Goal: Transaction & Acquisition: Book appointment/travel/reservation

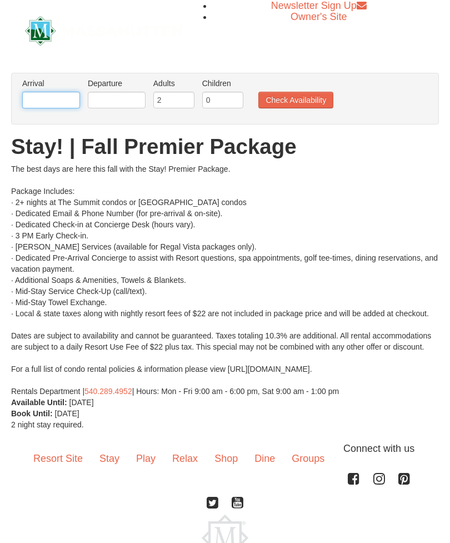
click at [33, 107] on input "text" at bounding box center [51, 100] width 58 height 17
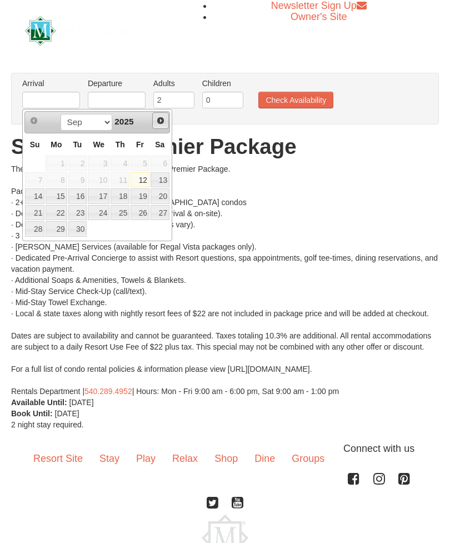
click at [154, 123] on link "Next" at bounding box center [160, 120] width 17 height 17
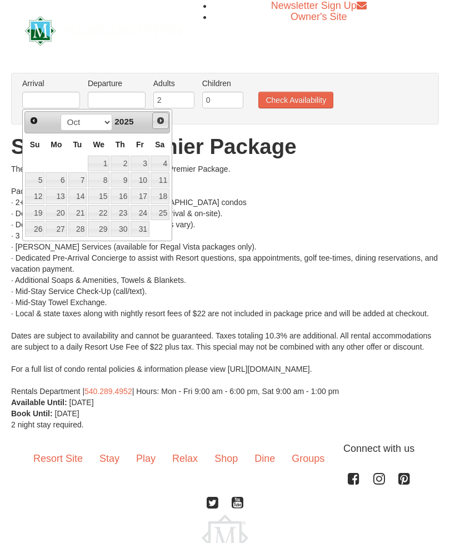
click at [154, 126] on link "Next" at bounding box center [160, 120] width 17 height 17
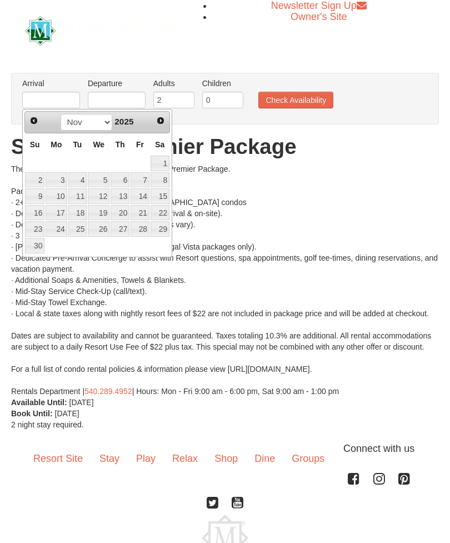
click at [149, 128] on div "Sep Oct Nov [DATE]" at bounding box center [96, 122] width 105 height 18
click at [154, 120] on link "Next" at bounding box center [160, 120] width 17 height 17
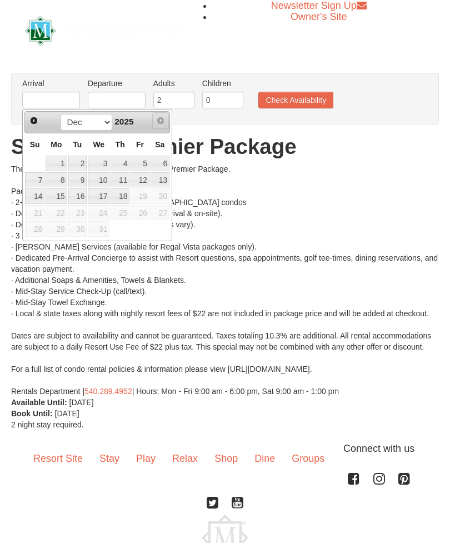
click at [153, 124] on link "Next" at bounding box center [160, 120] width 17 height 17
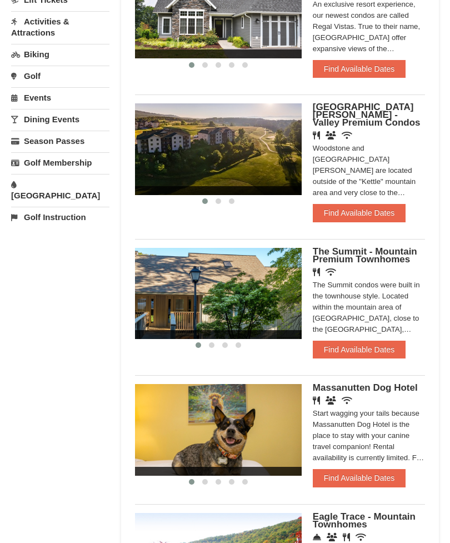
scroll to position [258, 0]
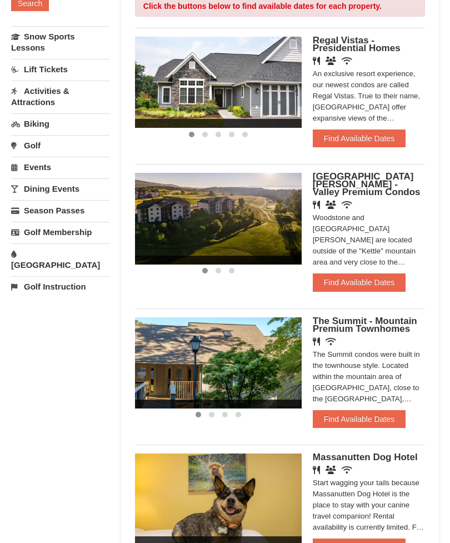
click at [361, 410] on button "Find Available Dates" at bounding box center [359, 419] width 93 height 18
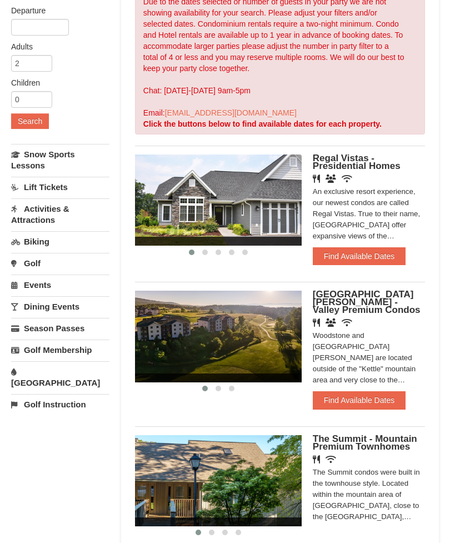
scroll to position [0, 0]
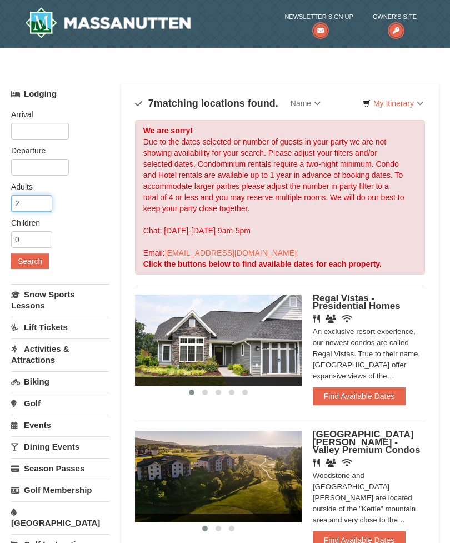
click at [31, 208] on input "2" at bounding box center [31, 203] width 41 height 17
click at [26, 132] on input "text" at bounding box center [40, 131] width 58 height 17
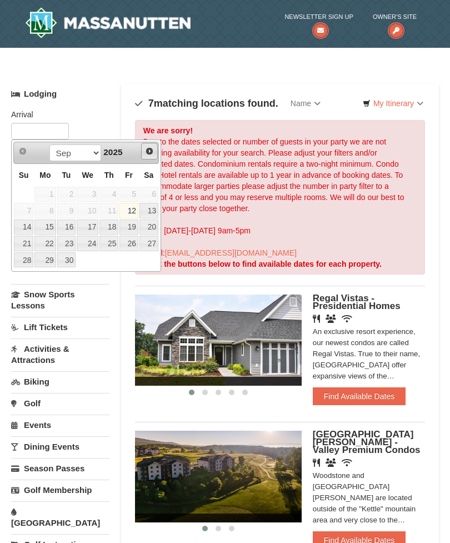
click at [147, 158] on link "Next" at bounding box center [149, 151] width 17 height 17
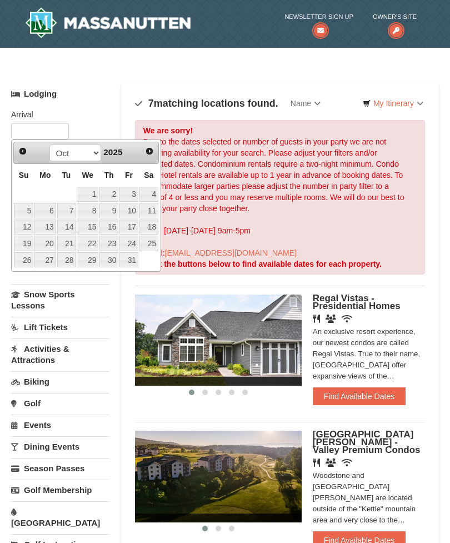
click at [150, 156] on link "Next" at bounding box center [150, 151] width 16 height 16
click at [142, 152] on link "Next" at bounding box center [149, 151] width 17 height 17
click at [147, 156] on link "Next" at bounding box center [149, 151] width 17 height 17
click at [108, 228] on link "15" at bounding box center [108, 227] width 19 height 16
type input "[DATE]"
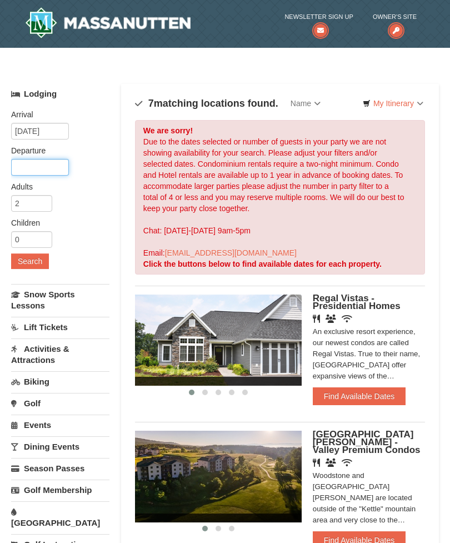
click at [27, 168] on input "text" at bounding box center [40, 167] width 58 height 17
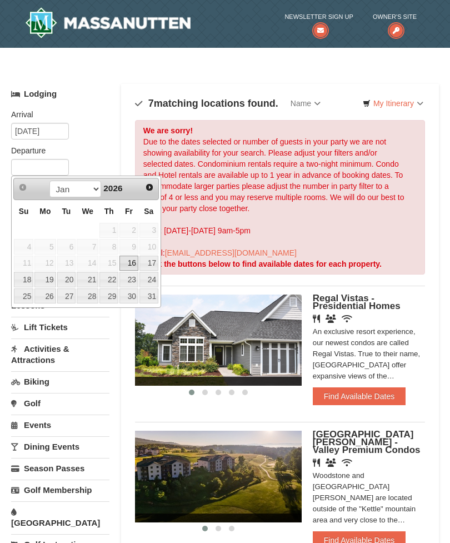
click at [23, 278] on link "18" at bounding box center [23, 280] width 19 height 16
type input "[DATE]"
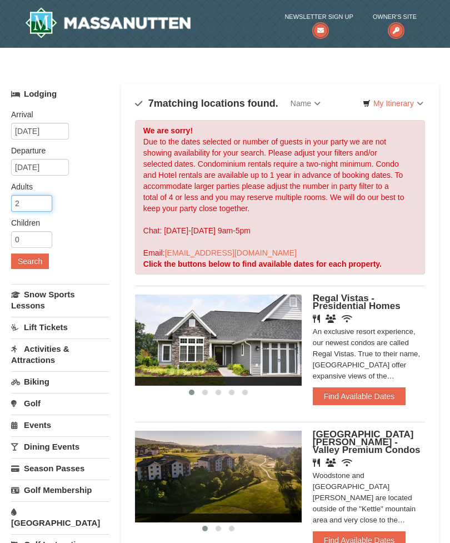
click at [28, 200] on input "2" at bounding box center [31, 203] width 41 height 17
type input "4"
click at [23, 231] on input "0" at bounding box center [31, 239] width 41 height 17
click at [38, 238] on input "20" at bounding box center [31, 239] width 41 height 17
click at [17, 247] on input "2" at bounding box center [31, 239] width 41 height 17
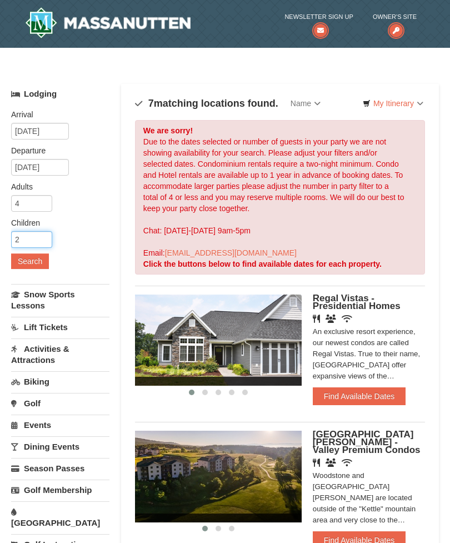
type input "2"
click at [19, 262] on button "Search" at bounding box center [30, 261] width 38 height 16
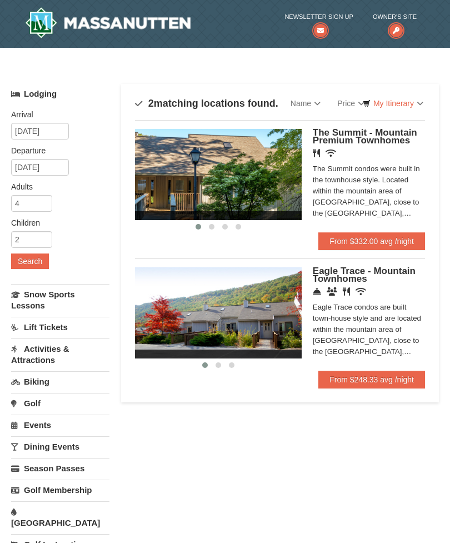
click at [393, 243] on link "From $332.00 avg /night" at bounding box center [371, 241] width 107 height 18
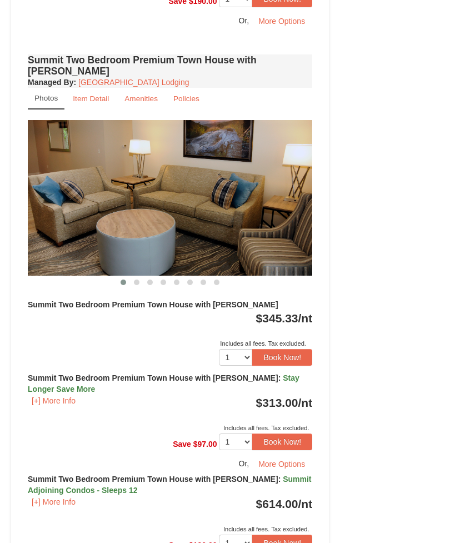
scroll to position [933, 0]
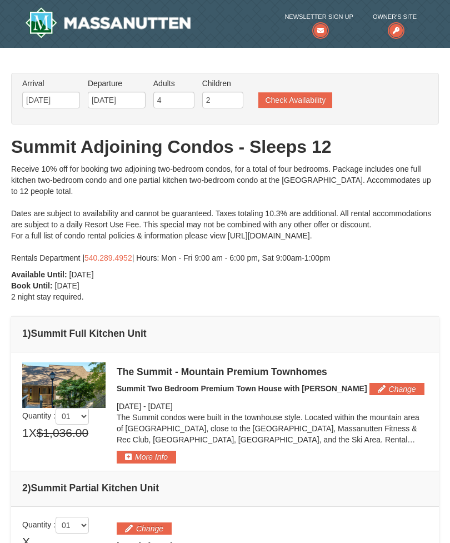
click at [129, 460] on button "More Info" at bounding box center [146, 457] width 59 height 12
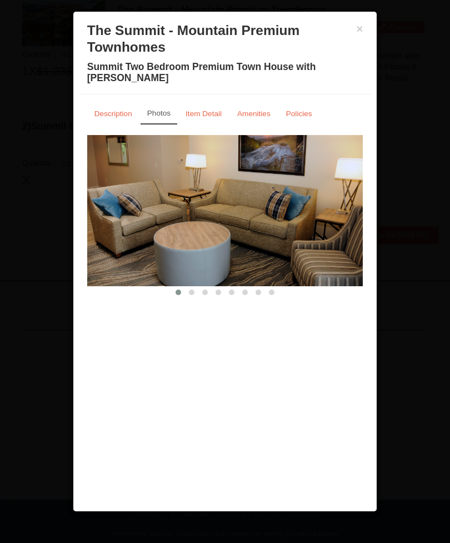
scroll to position [362, 0]
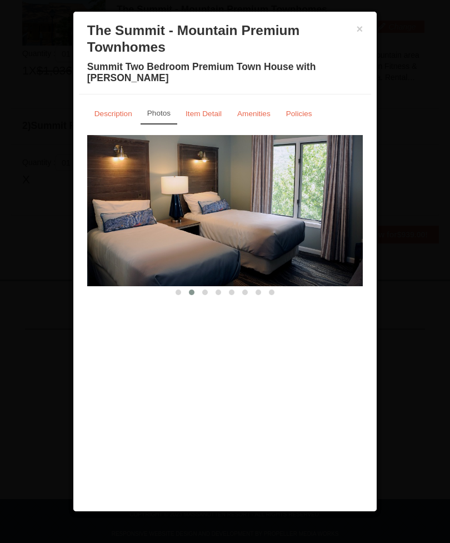
click at [110, 109] on small "Description" at bounding box center [113, 113] width 38 height 8
